Goal: Task Accomplishment & Management: Manage account settings

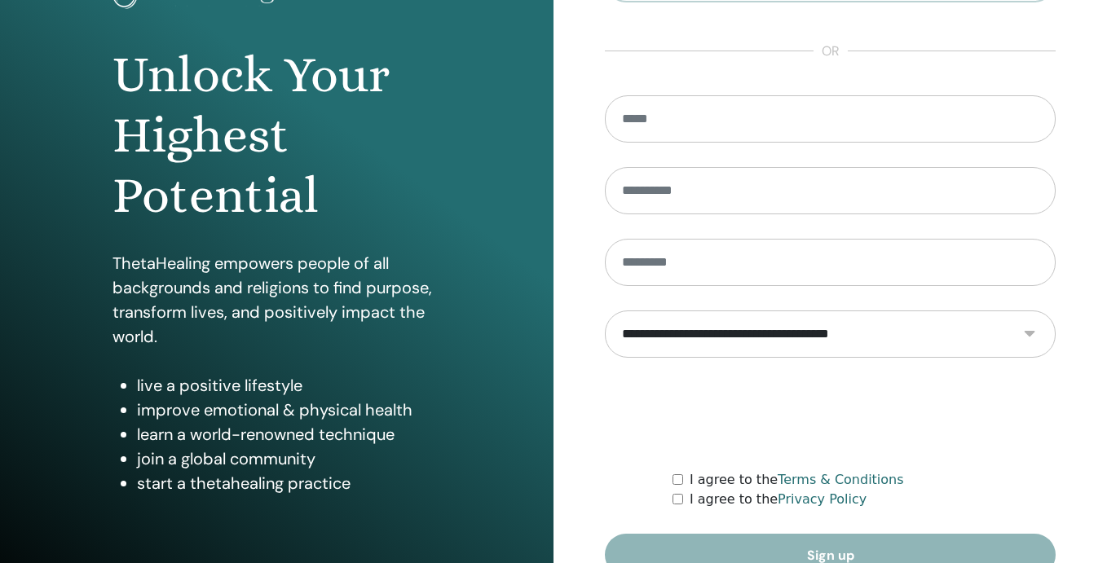
scroll to position [219, 0]
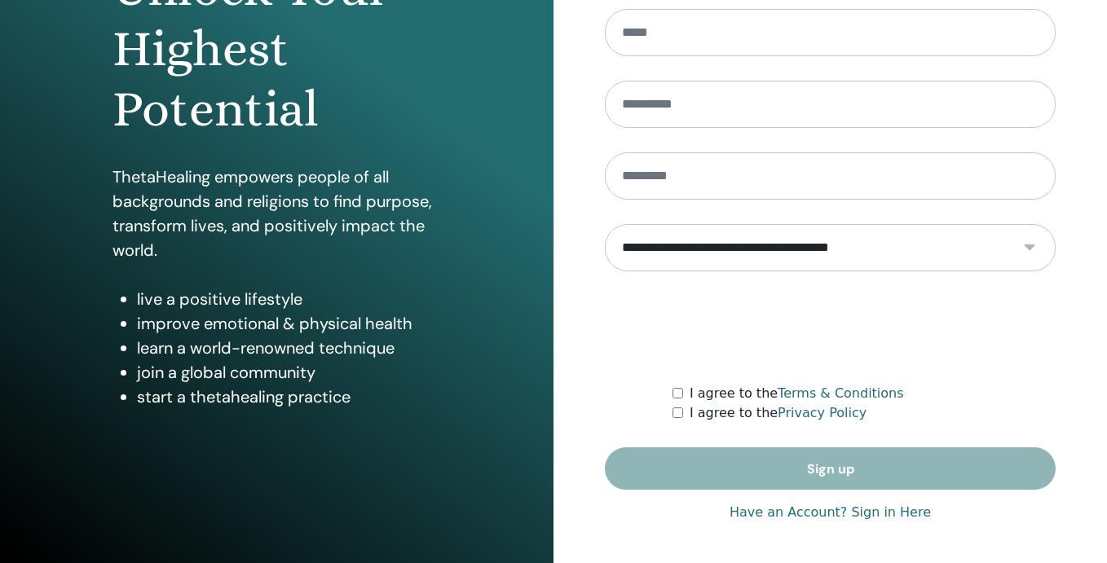
click at [804, 513] on link "Have an Account? Sign in Here" at bounding box center [829, 513] width 201 height 20
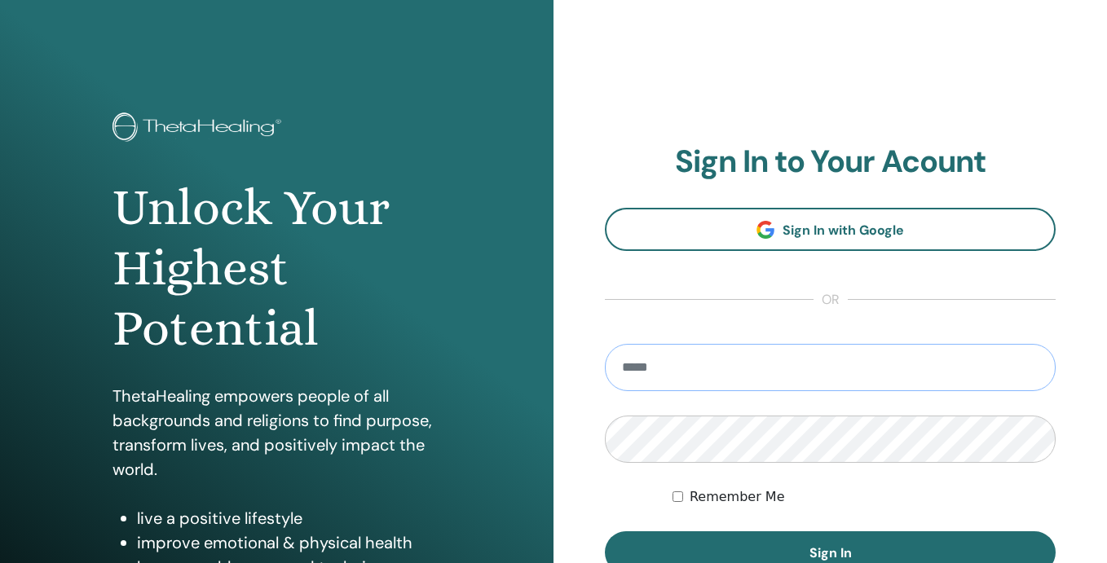
click at [669, 365] on input "email" at bounding box center [830, 367] width 451 height 47
type input "**********"
click at [605, 531] on button "Sign In" at bounding box center [830, 552] width 451 height 42
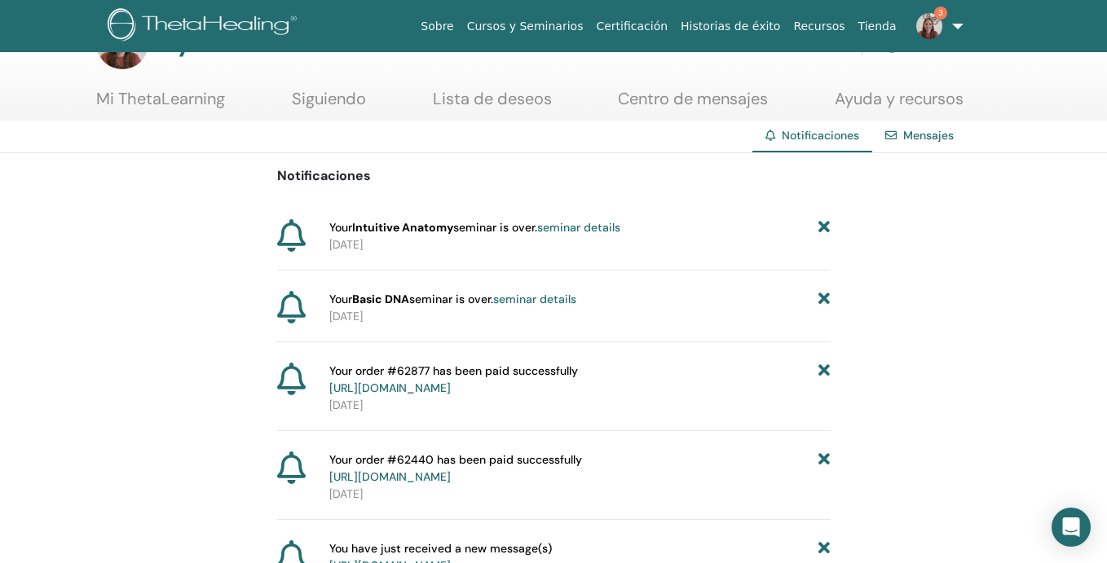
scroll to position [56, 0]
click at [576, 223] on link "seminar details" at bounding box center [578, 225] width 83 height 15
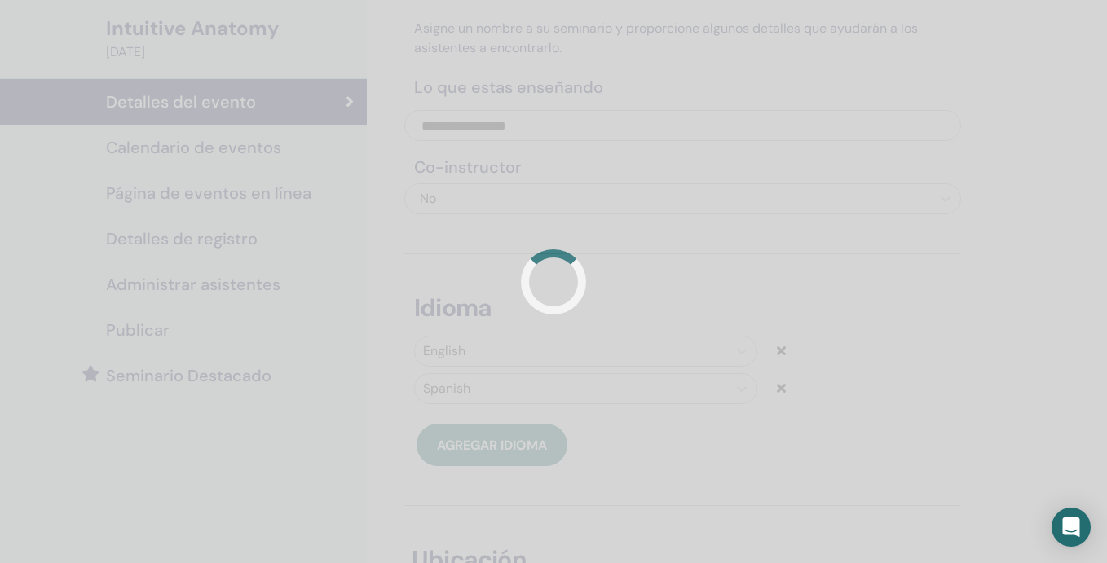
scroll to position [117, 0]
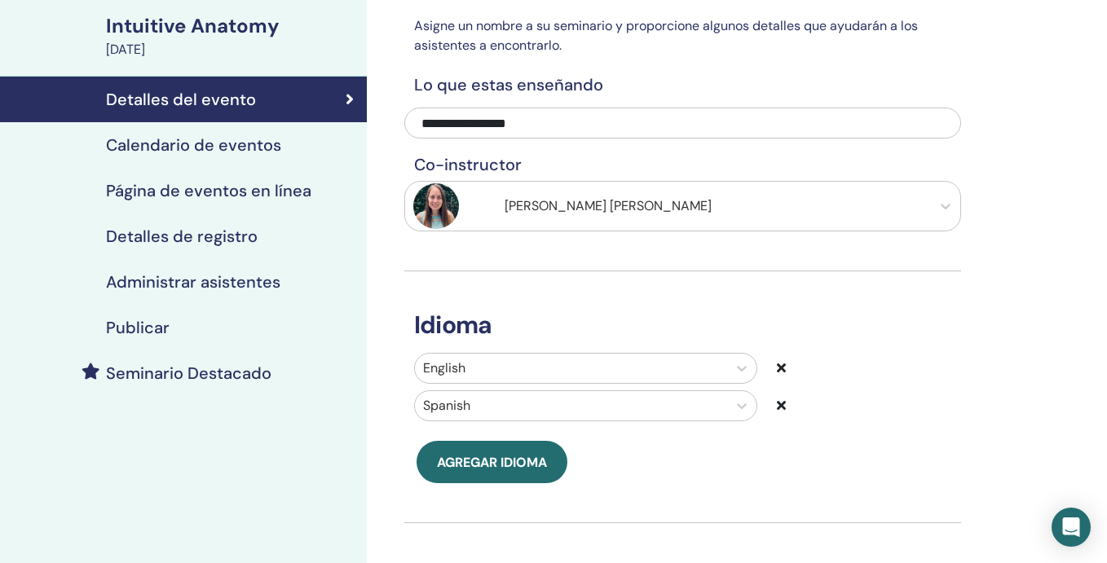
click at [266, 280] on h4 "Administrar asistentes" at bounding box center [193, 282] width 174 height 20
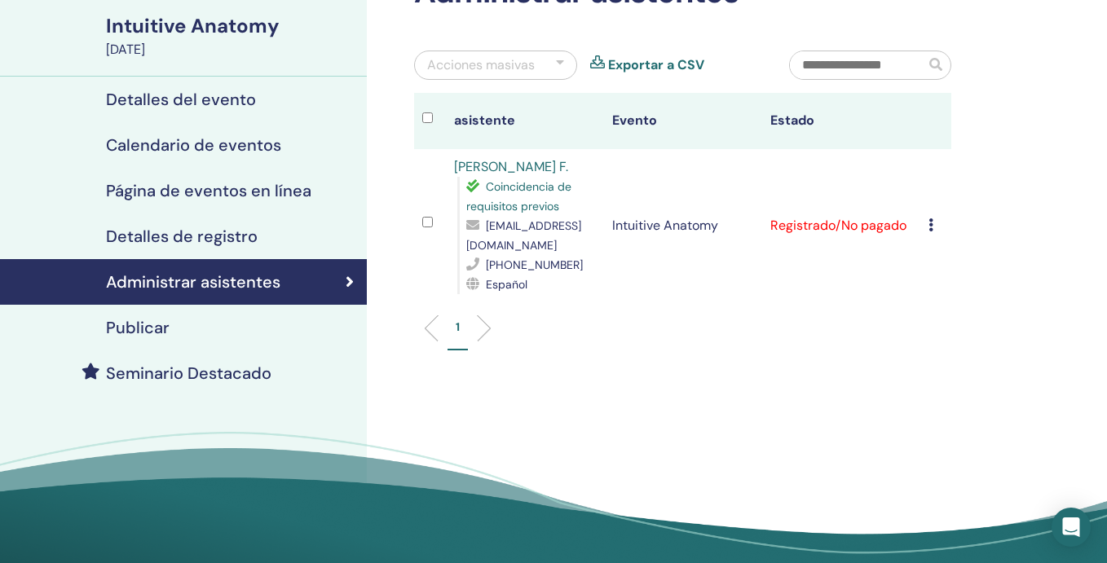
click at [931, 224] on icon at bounding box center [930, 224] width 5 height 13
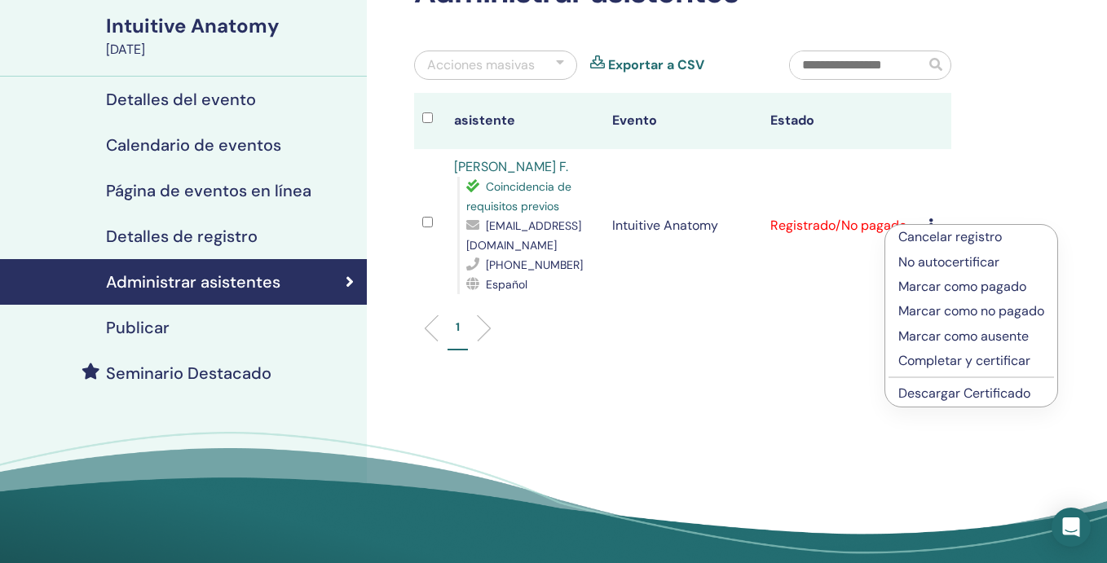
click at [932, 240] on p "Cancelar registro" at bounding box center [971, 237] width 146 height 20
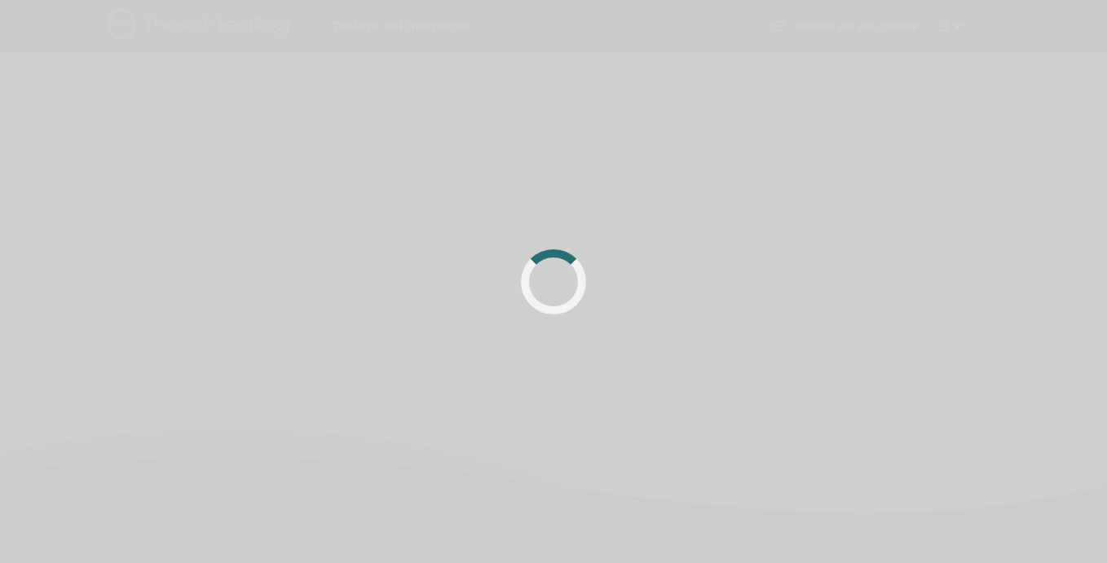
scroll to position [117, 0]
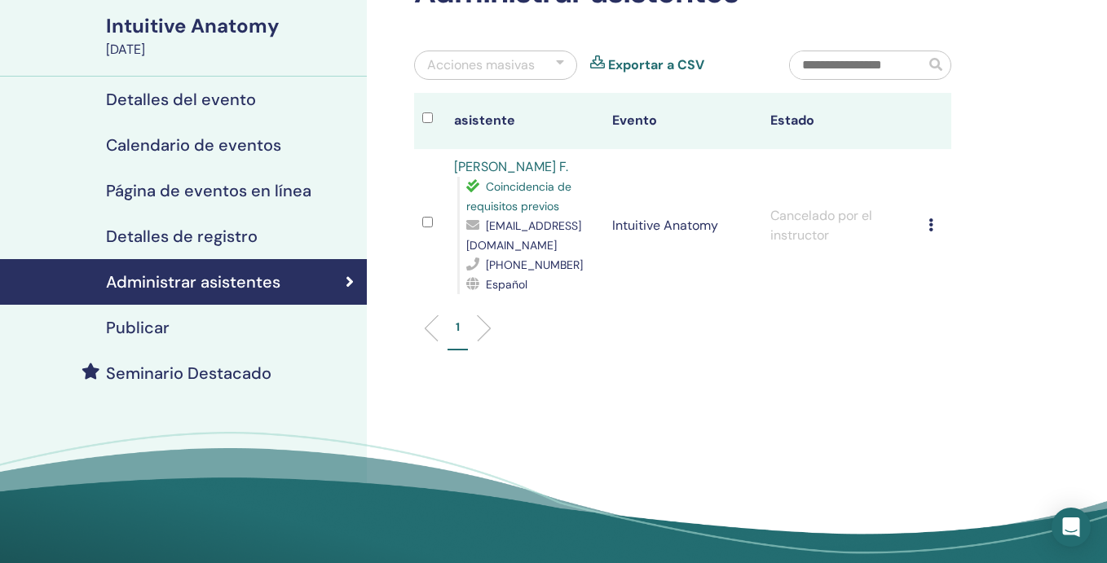
click at [928, 224] on icon at bounding box center [930, 224] width 5 height 13
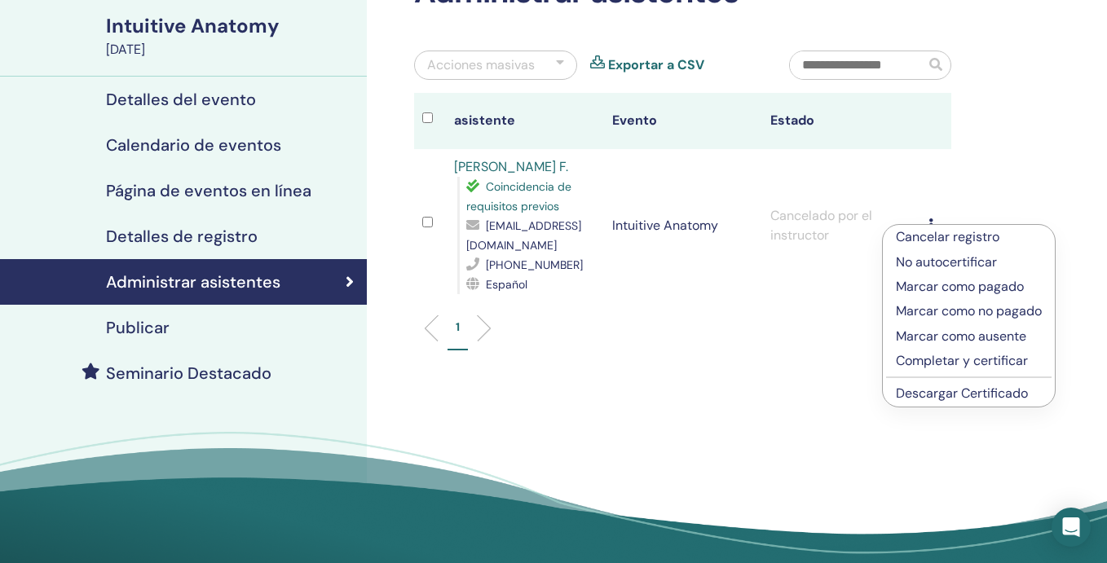
click at [934, 239] on p "Cancelar registro" at bounding box center [969, 237] width 146 height 20
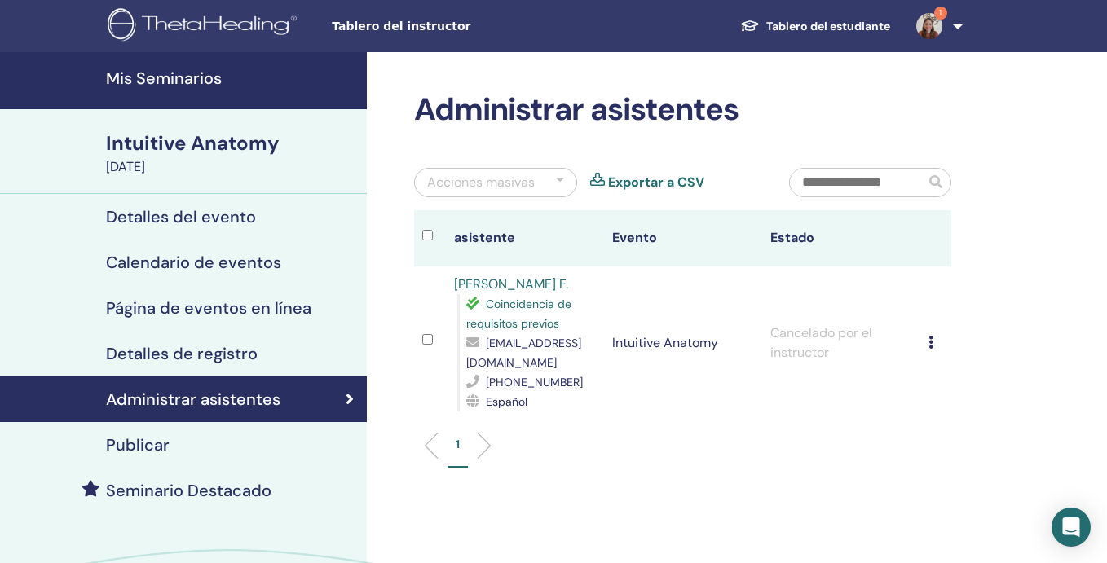
click at [930, 343] on icon at bounding box center [930, 342] width 5 height 13
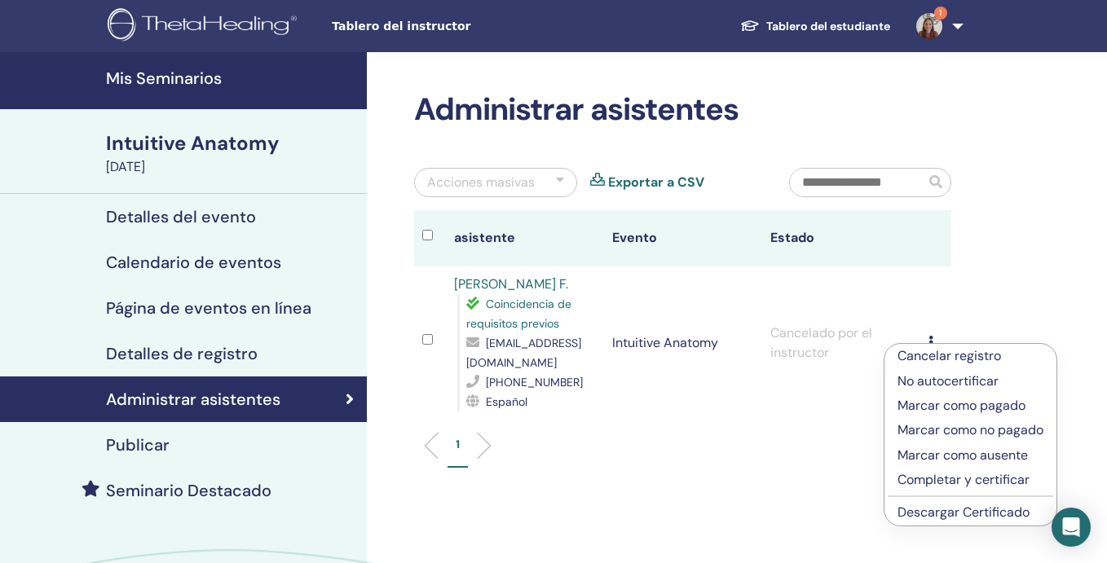
click at [930, 355] on p "Cancelar registro" at bounding box center [970, 356] width 146 height 20
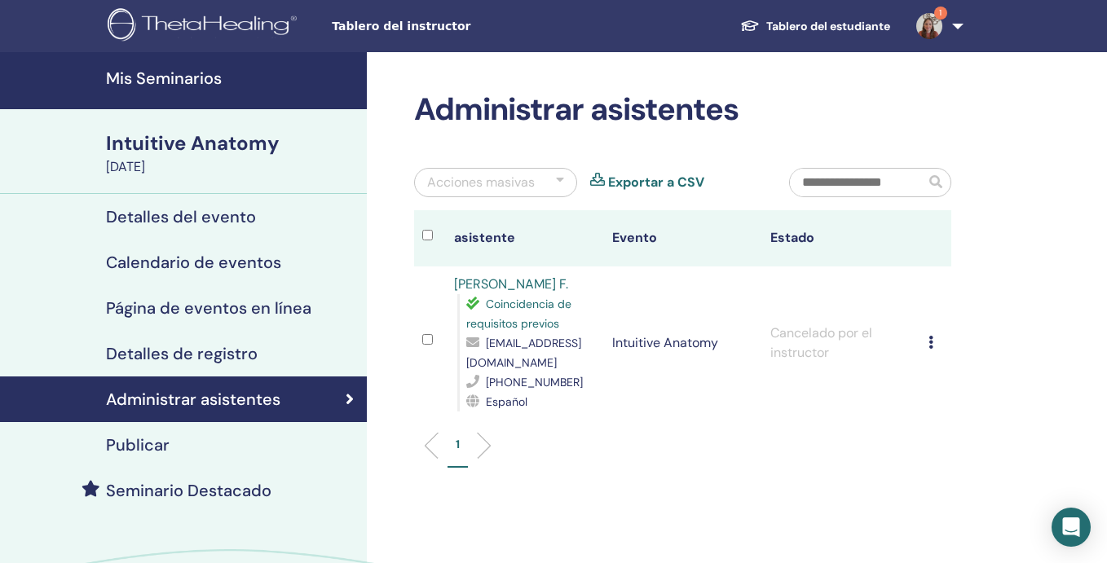
click at [203, 75] on h4 "Mis Seminarios" at bounding box center [231, 78] width 251 height 20
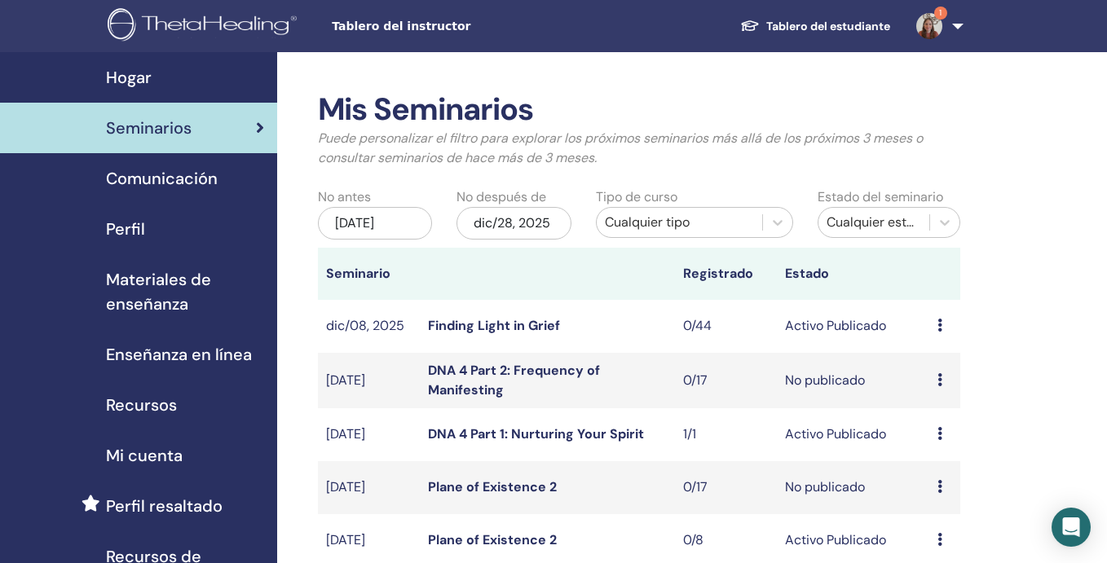
click at [933, 26] on img at bounding box center [929, 26] width 26 height 26
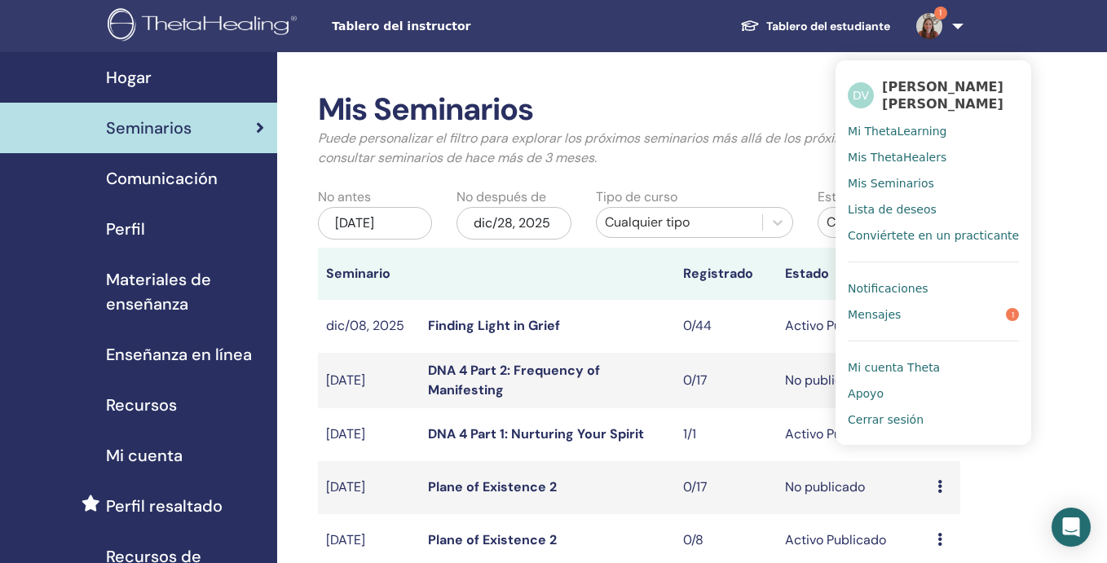
click at [919, 292] on span "Notificaciones" at bounding box center [888, 288] width 80 height 15
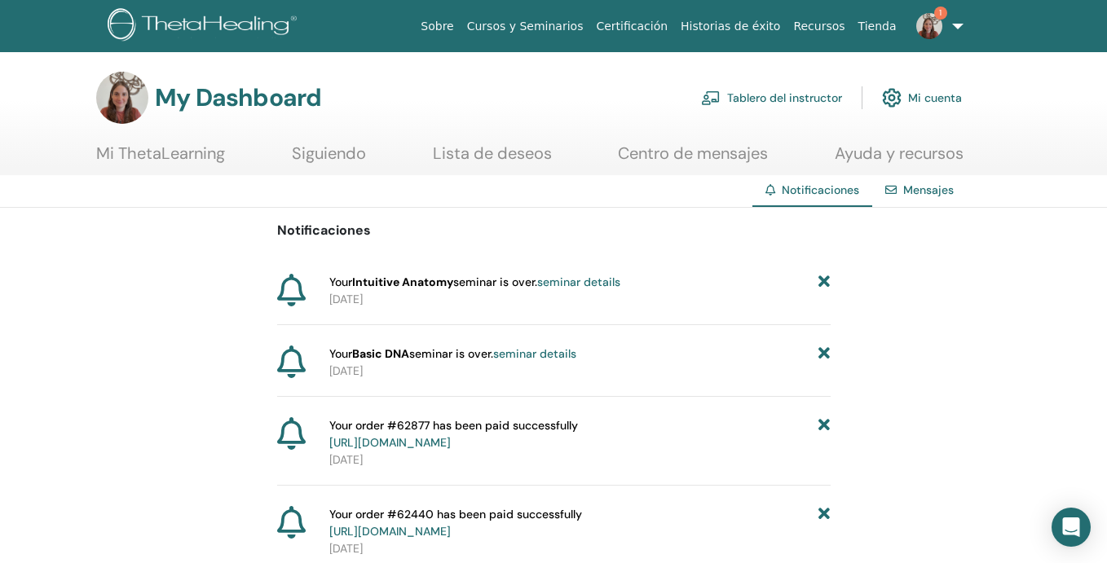
click at [545, 354] on link "seminar details" at bounding box center [534, 353] width 83 height 15
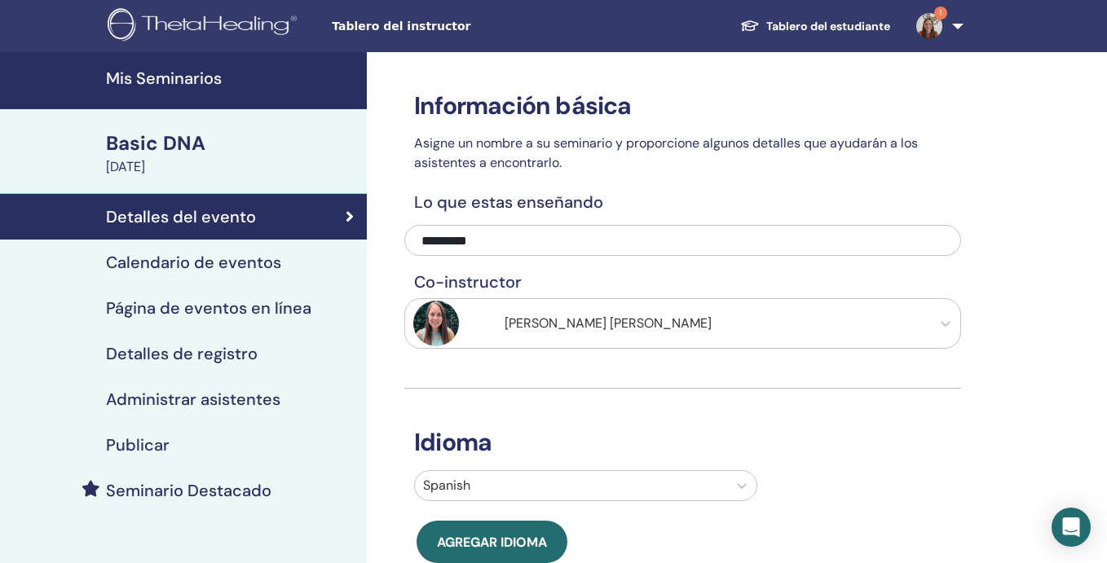
click at [338, 396] on div "Administrar asistentes" at bounding box center [183, 400] width 341 height 20
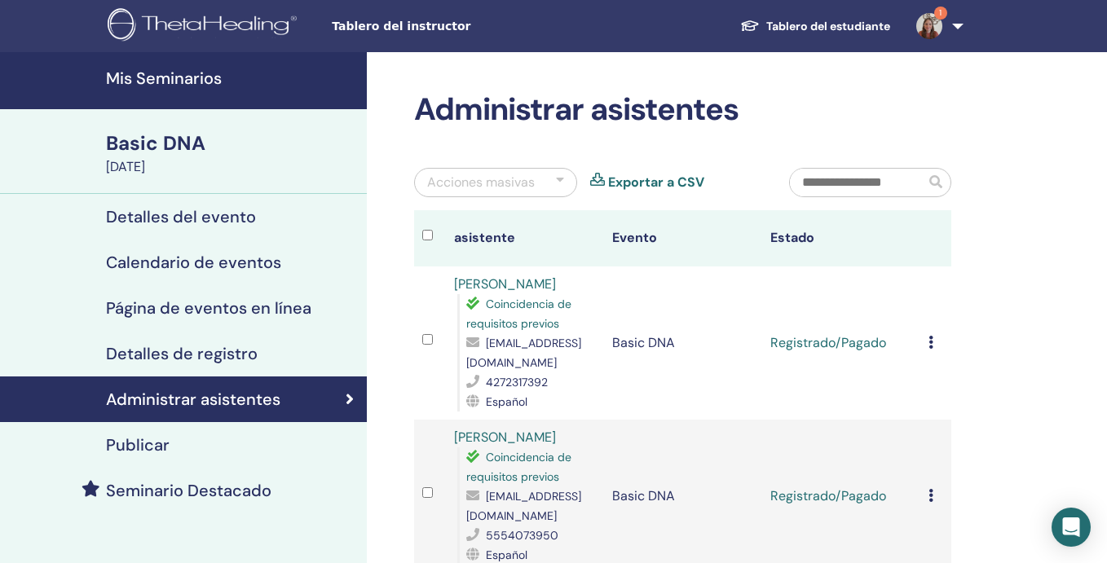
click at [237, 81] on h4 "Mis Seminarios" at bounding box center [231, 78] width 251 height 20
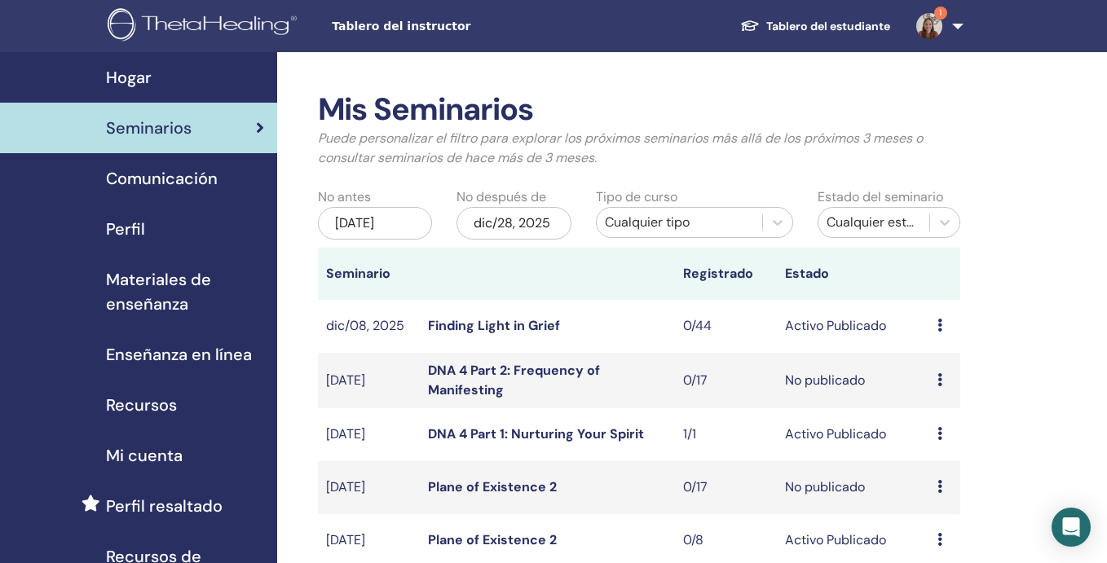
click at [540, 222] on div "dic/28, 2025" at bounding box center [513, 223] width 115 height 33
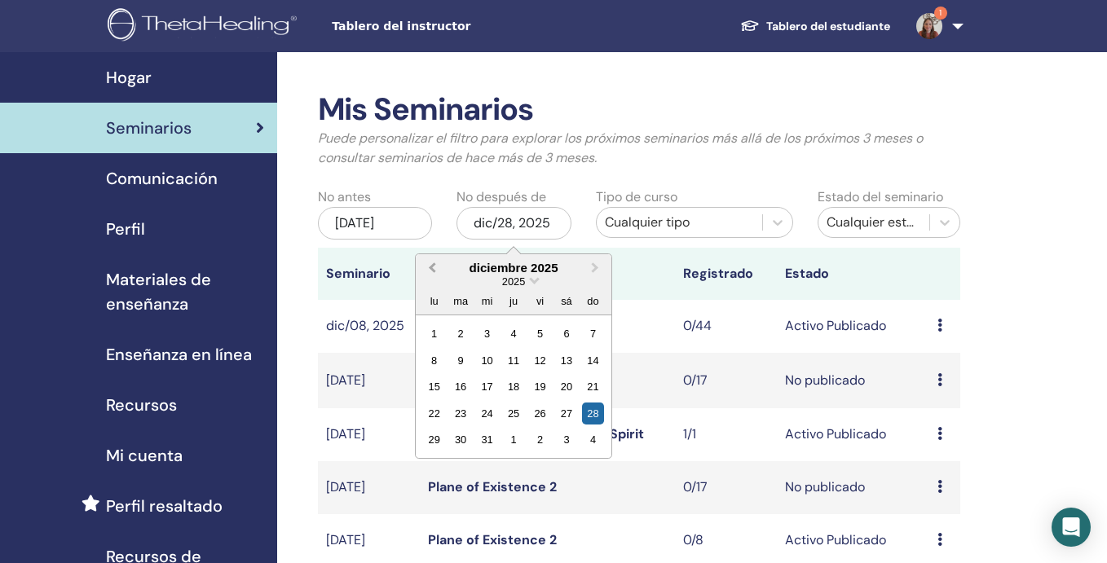
click at [432, 269] on span "Previous Month" at bounding box center [432, 267] width 0 height 17
click at [438, 333] on div "1" at bounding box center [434, 334] width 22 height 22
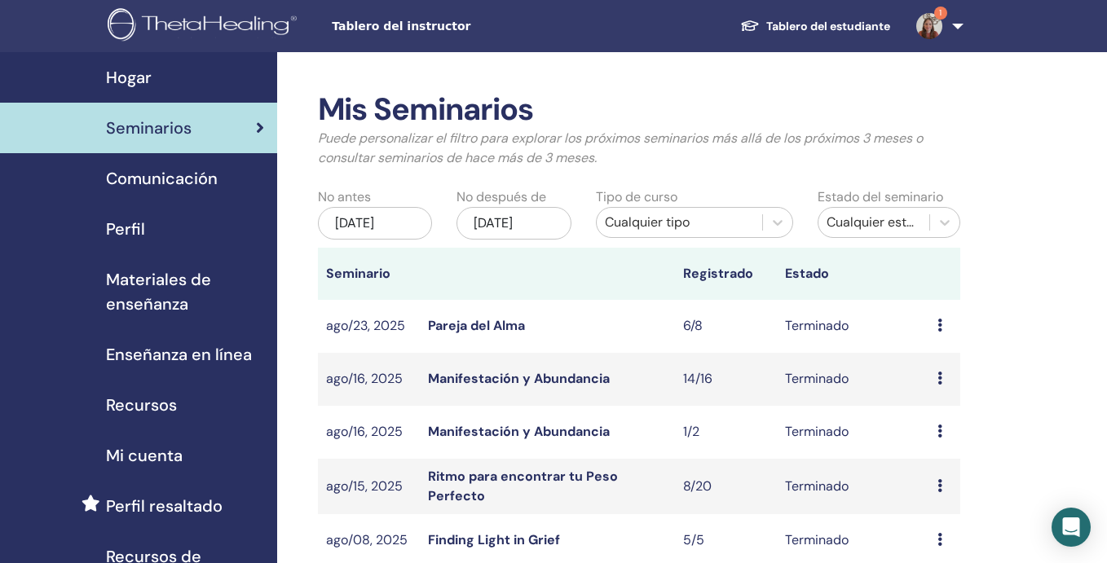
click at [504, 231] on div "sep/01, 2025" at bounding box center [513, 223] width 115 height 33
click at [396, 222] on div "jun/28, 2025" at bounding box center [375, 223] width 115 height 33
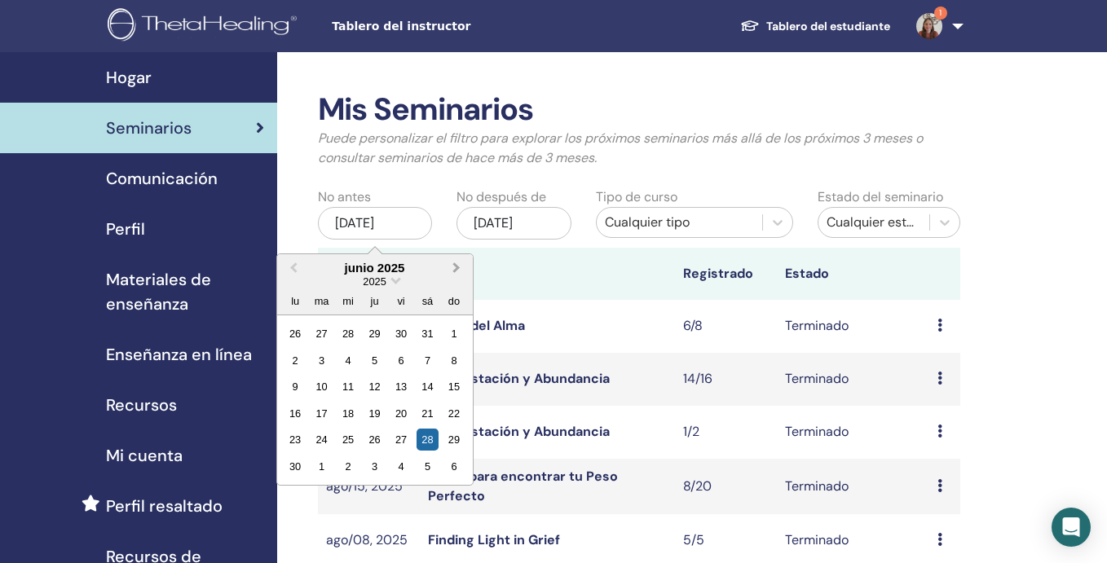
click at [456, 267] on span "Next Month" at bounding box center [456, 267] width 0 height 17
click at [298, 330] on div "1" at bounding box center [295, 334] width 22 height 22
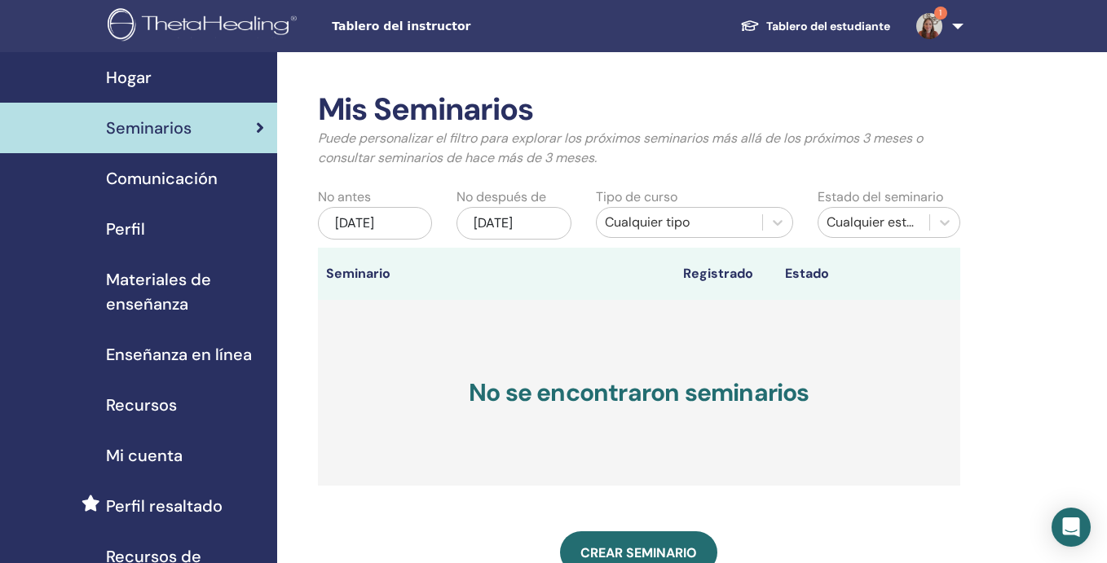
click at [494, 219] on div "sep/01, 2025" at bounding box center [513, 223] width 115 height 33
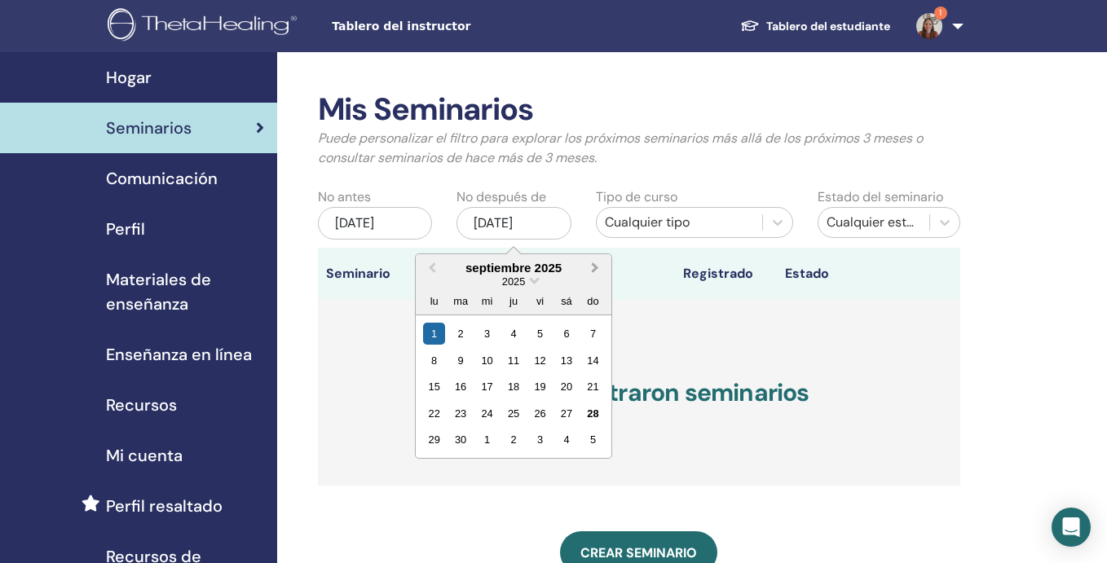
click at [595, 267] on span "Next Month" at bounding box center [595, 267] width 0 height 17
click at [538, 441] on div "31" at bounding box center [540, 440] width 22 height 22
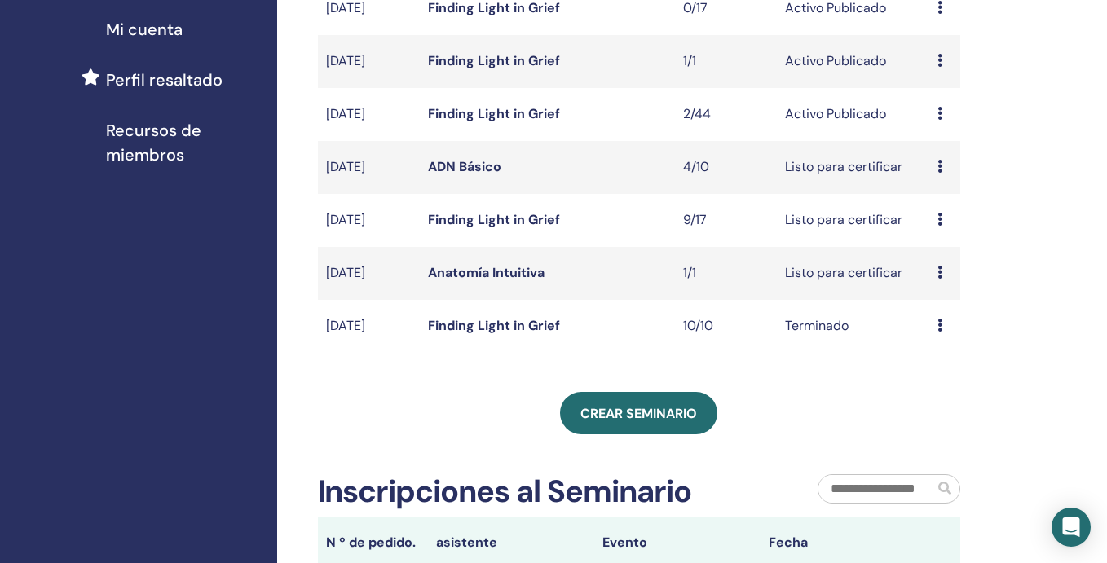
scroll to position [427, 0]
click at [941, 221] on icon at bounding box center [939, 218] width 5 height 13
click at [940, 287] on link "asistentes" at bounding box center [942, 283] width 62 height 17
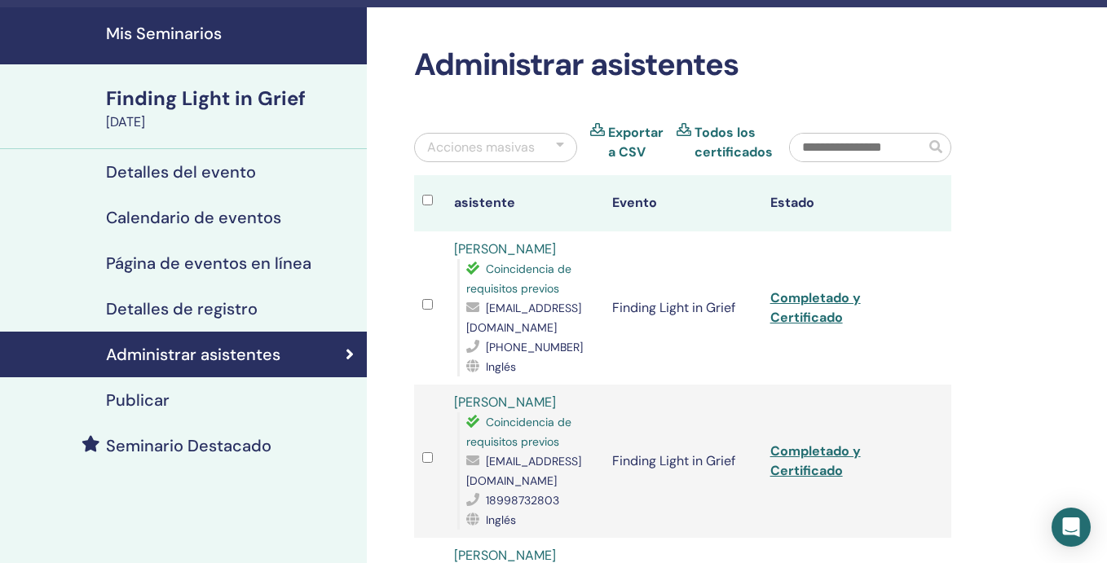
scroll to position [59, 0]
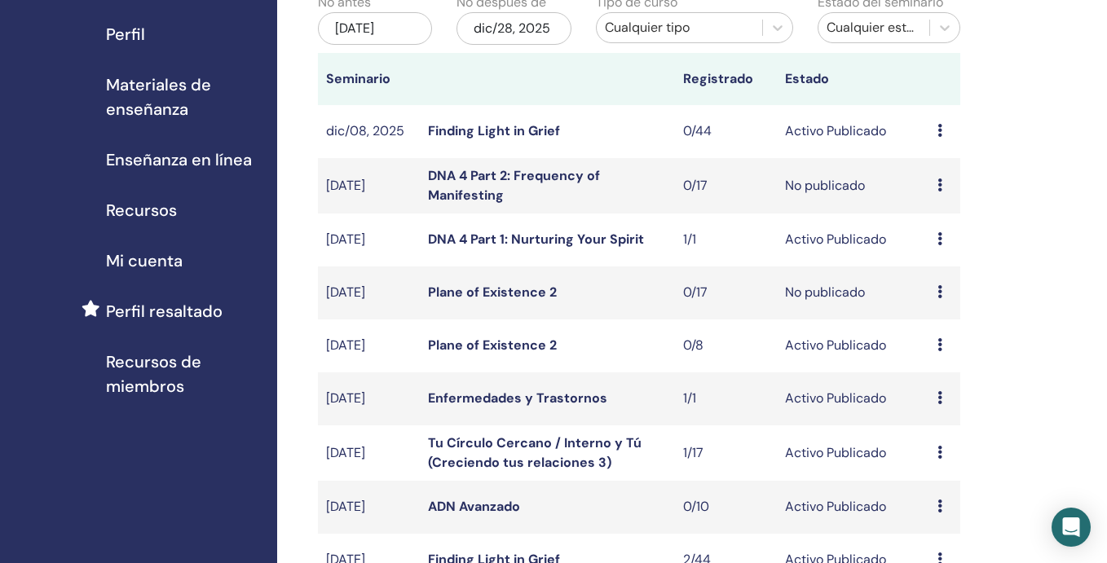
scroll to position [194, 0]
click at [939, 240] on icon at bounding box center [939, 239] width 5 height 13
click at [944, 306] on link "asistentes" at bounding box center [940, 302] width 62 height 17
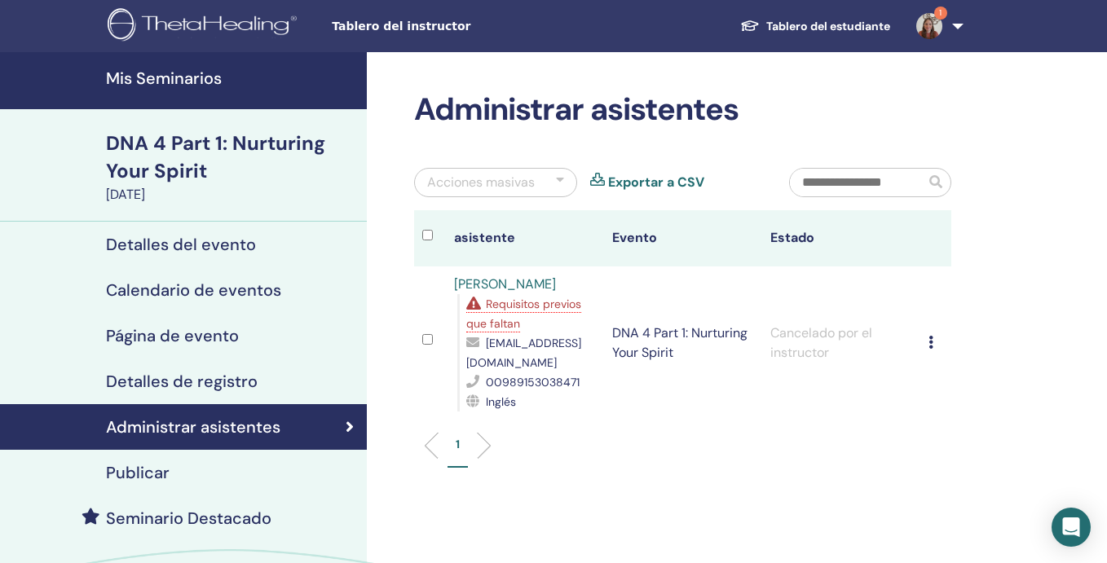
click at [227, 516] on h4 "Seminario Destacado" at bounding box center [188, 519] width 165 height 20
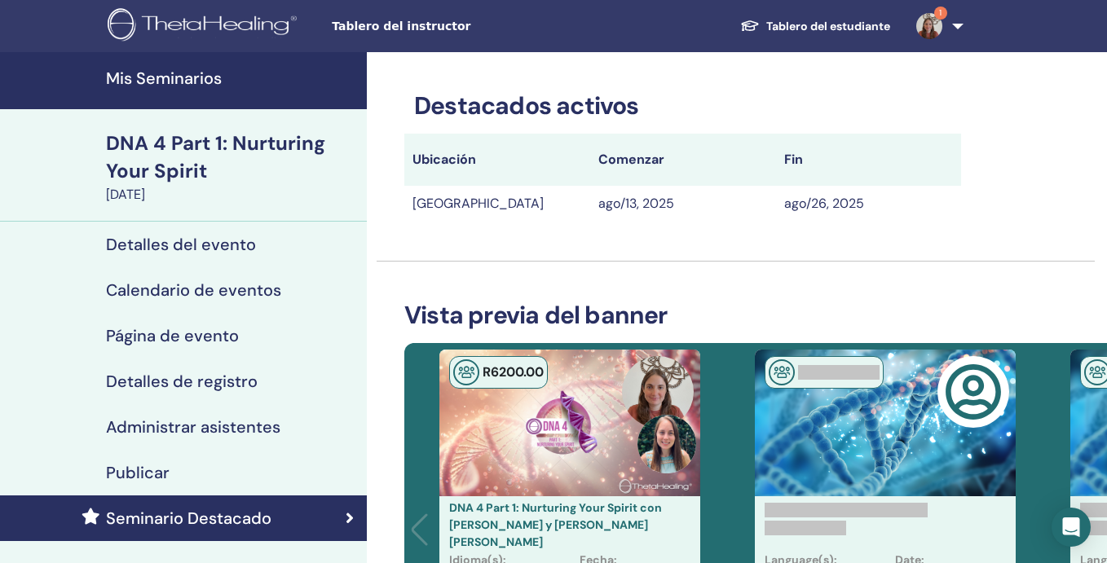
click at [252, 483] on link "Publicar" at bounding box center [183, 473] width 367 height 46
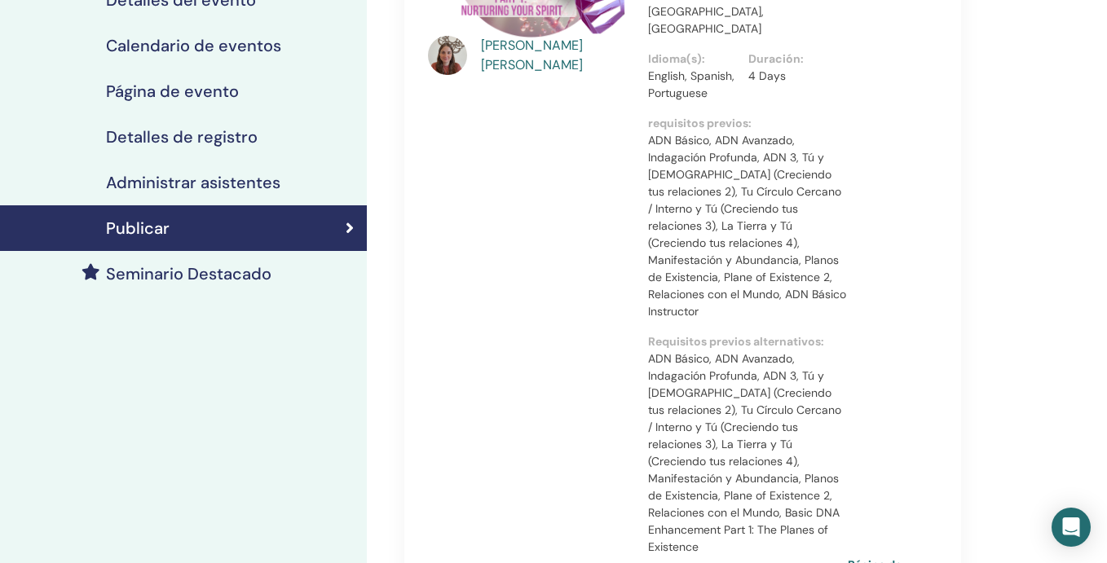
scroll to position [304, 0]
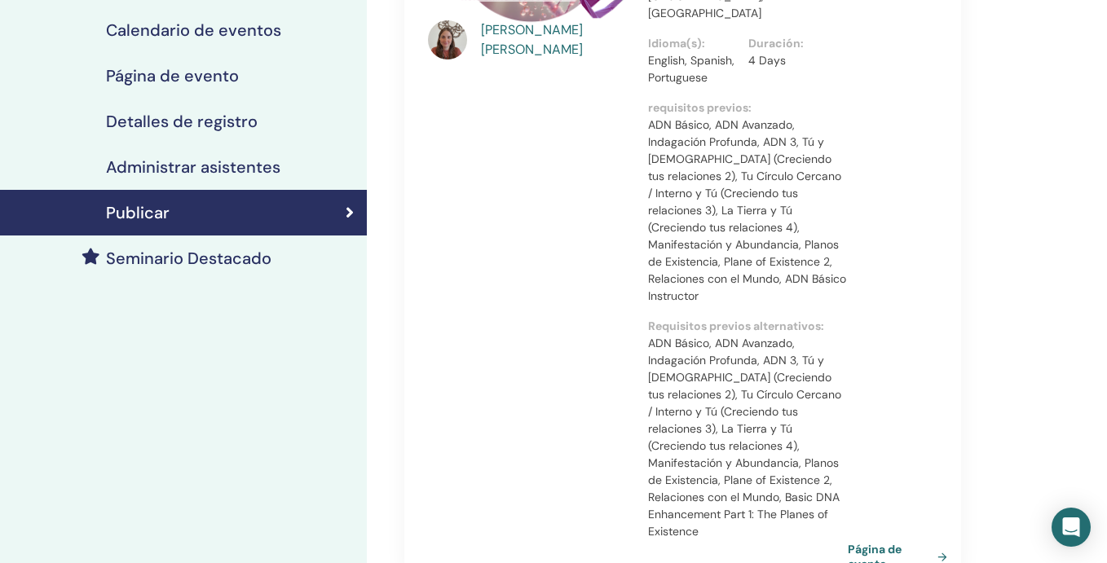
scroll to position [368, 0]
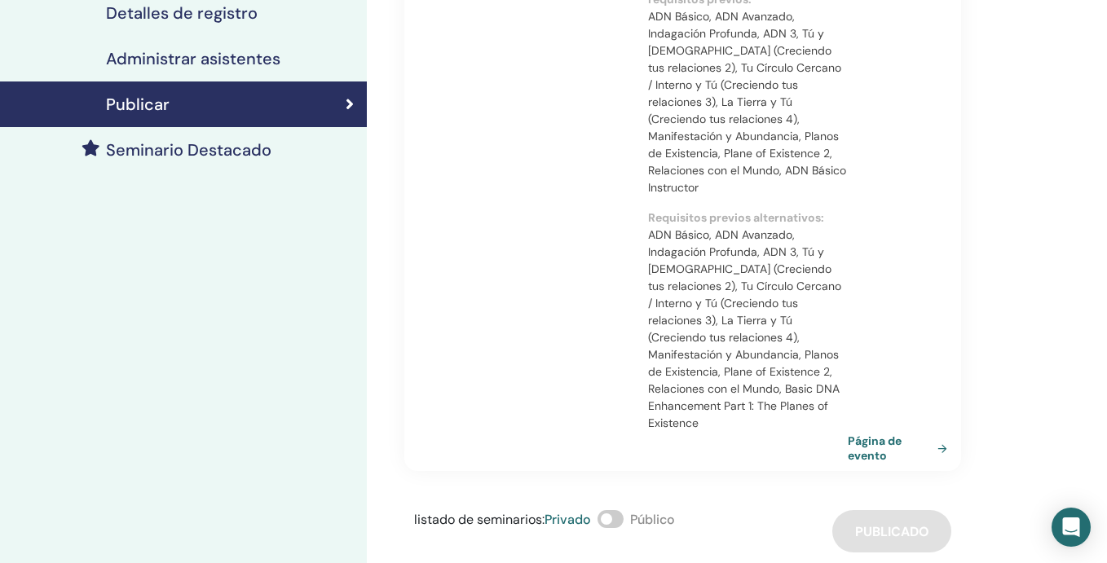
click at [621, 510] on span at bounding box center [610, 519] width 26 height 18
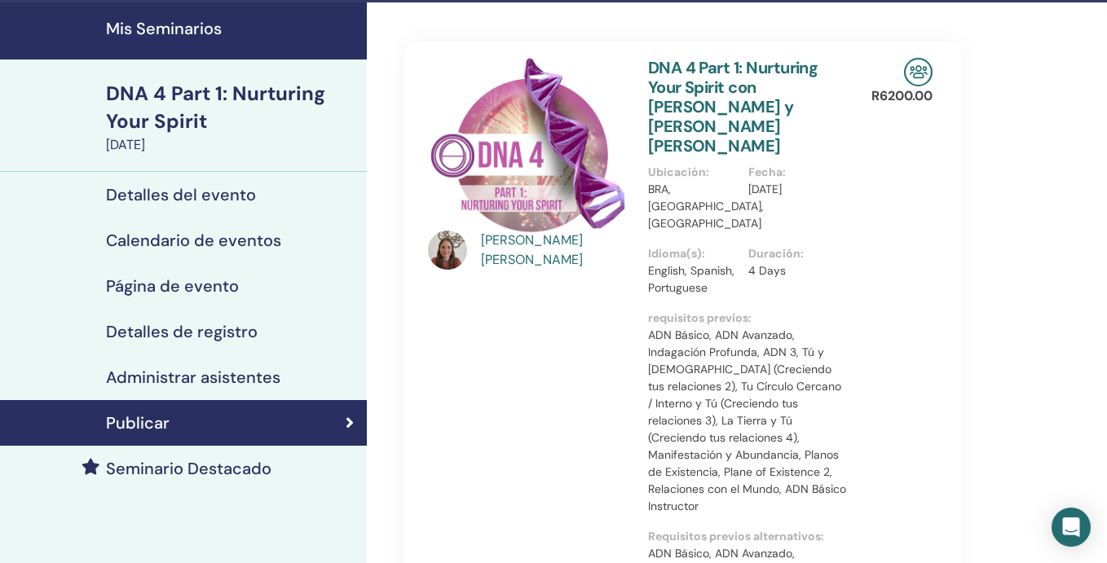
scroll to position [0, 0]
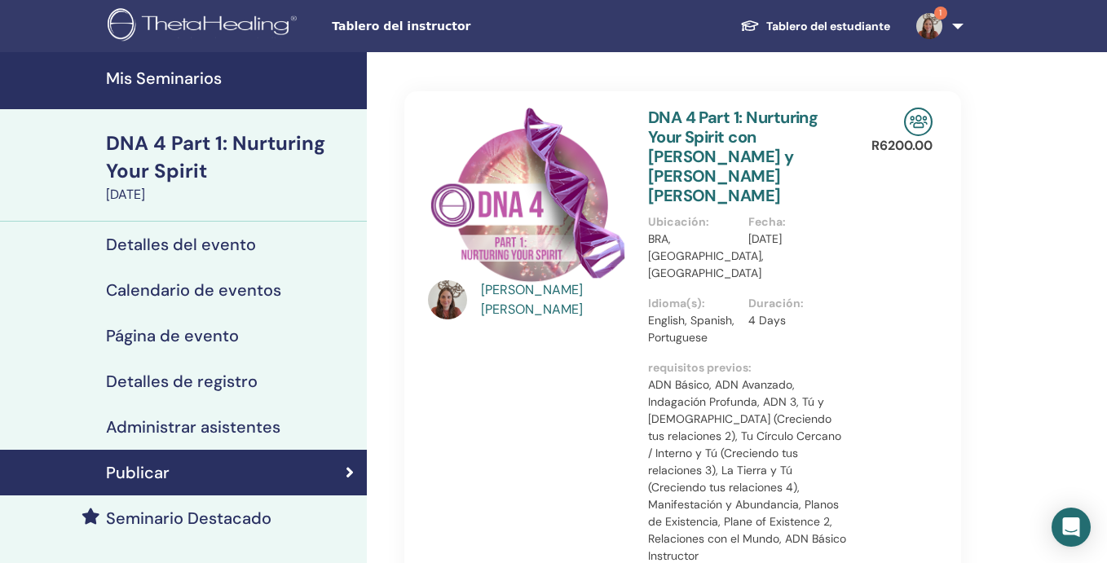
click at [932, 24] on img at bounding box center [929, 26] width 26 height 26
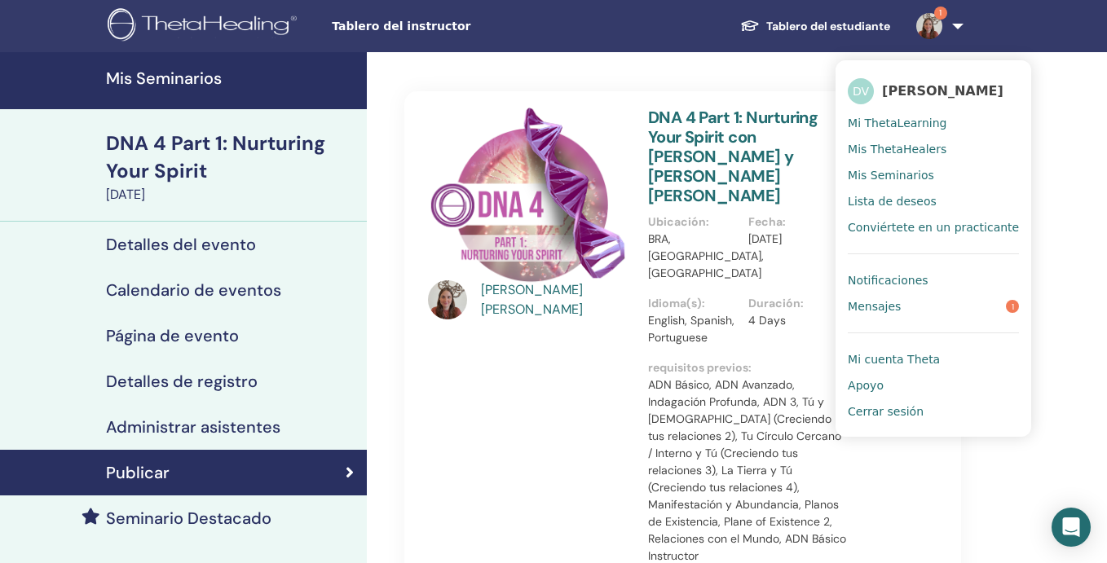
click at [904, 311] on link "Mensajes 1" at bounding box center [933, 306] width 171 height 26
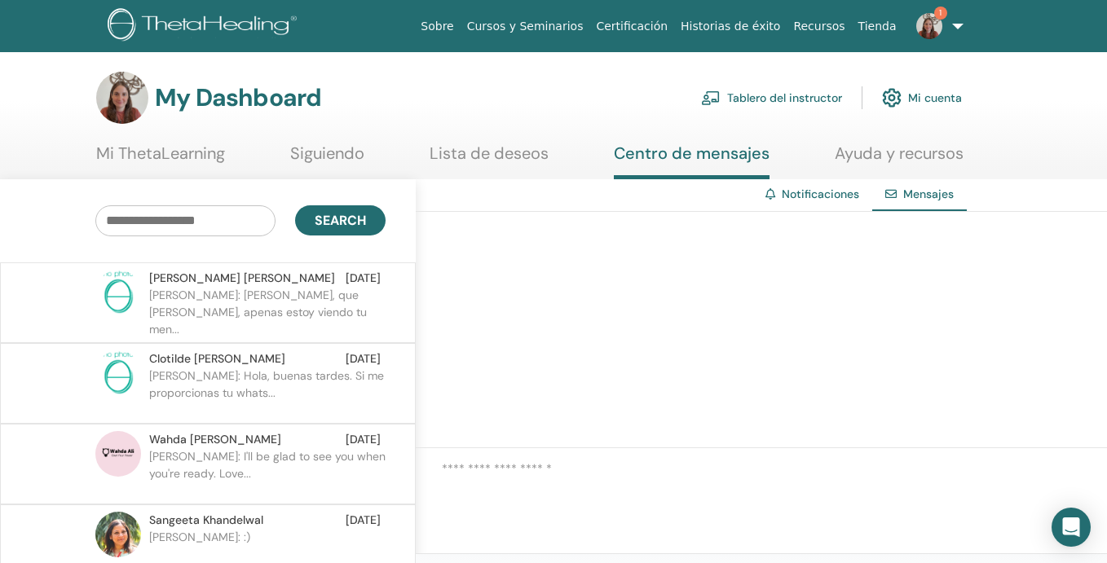
click at [931, 23] on img at bounding box center [929, 26] width 26 height 26
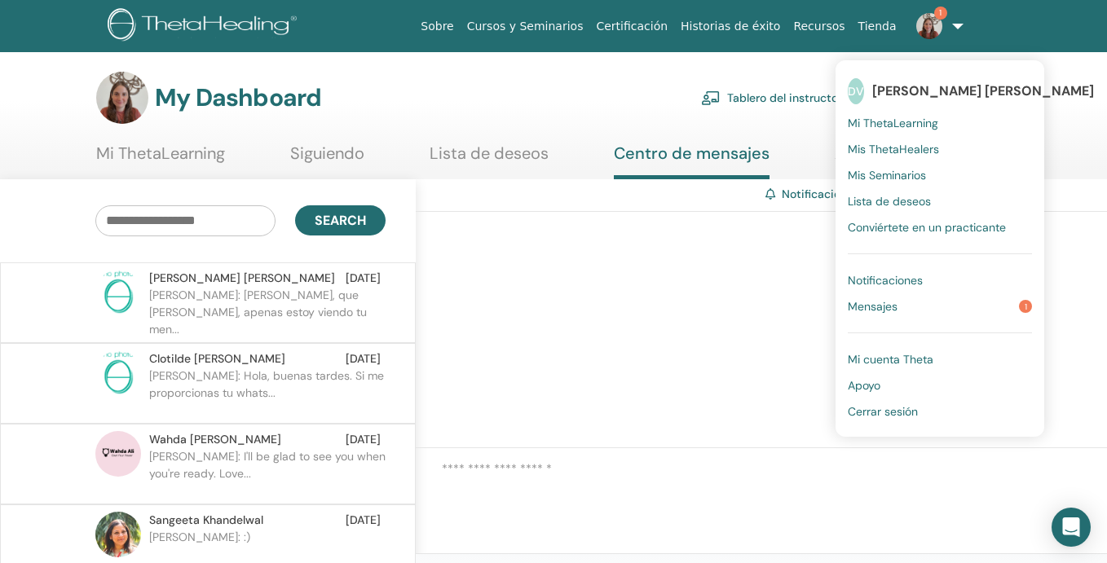
click at [912, 308] on link "Mensajes 1" at bounding box center [940, 306] width 184 height 26
